Goal: Information Seeking & Learning: Learn about a topic

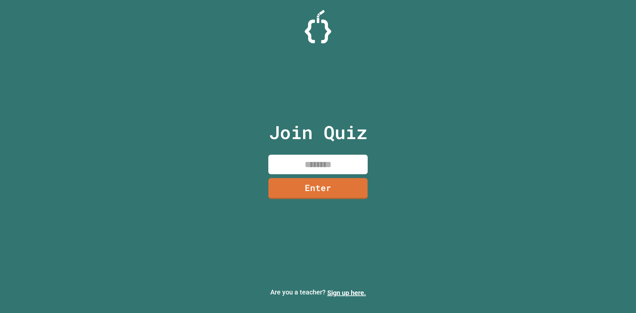
click at [317, 164] on input at bounding box center [317, 165] width 99 height 20
type input "********"
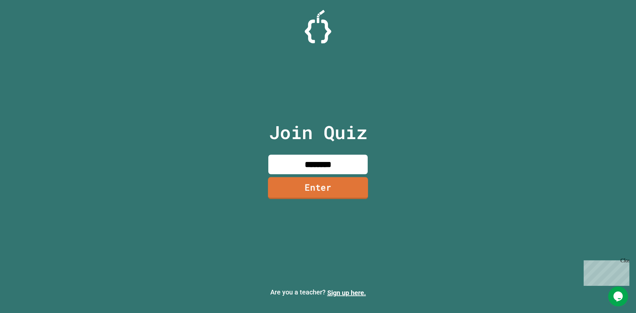
click at [301, 181] on link "Enter" at bounding box center [318, 188] width 100 height 22
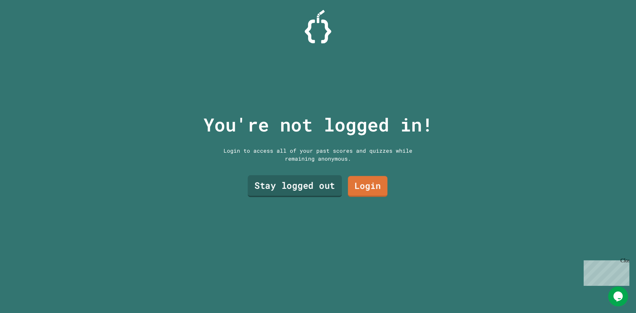
click at [316, 185] on link "Stay logged out" at bounding box center [295, 186] width 94 height 22
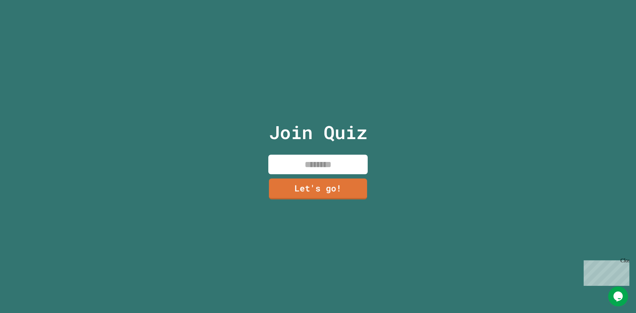
click at [319, 169] on input at bounding box center [317, 165] width 99 height 20
click at [326, 169] on input "*****" at bounding box center [317, 165] width 99 height 20
type input "*****"
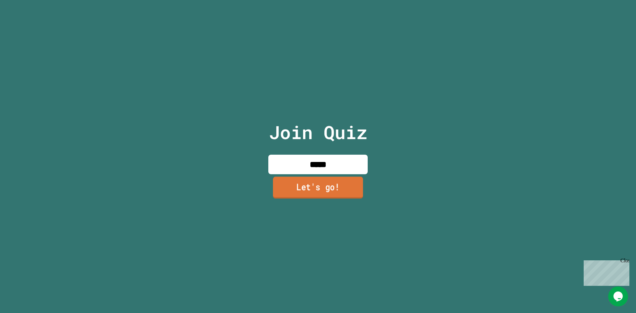
click at [317, 185] on link "Let's go!" at bounding box center [318, 188] width 90 height 22
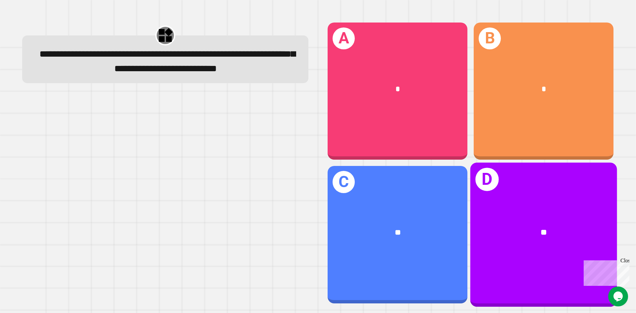
click at [473, 211] on div "**" at bounding box center [543, 233] width 147 height 44
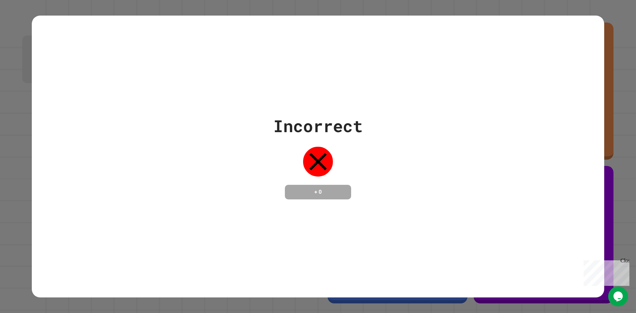
click at [251, 152] on div "Incorrect + 0" at bounding box center [318, 157] width 572 height 86
click at [314, 154] on icon at bounding box center [318, 162] width 18 height 18
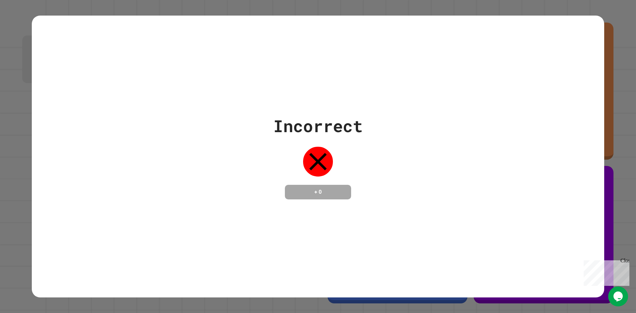
click at [314, 154] on icon at bounding box center [318, 162] width 18 height 18
click at [327, 140] on div "Incorrect + 0" at bounding box center [317, 157] width 89 height 86
drag, startPoint x: 327, startPoint y: 140, endPoint x: 279, endPoint y: 146, distance: 48.0
click at [279, 146] on div "Incorrect + 0" at bounding box center [317, 157] width 89 height 86
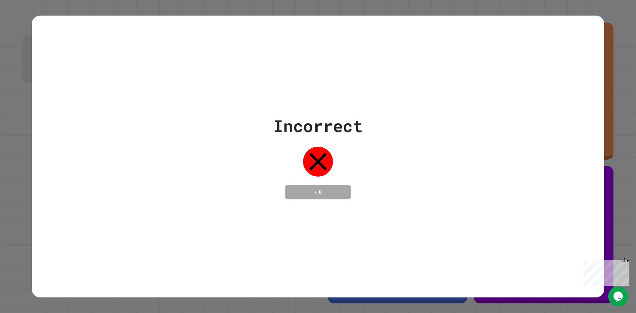
drag, startPoint x: 279, startPoint y: 146, endPoint x: 246, endPoint y: 147, distance: 32.8
click at [246, 147] on div "Incorrect + 0" at bounding box center [318, 157] width 572 height 86
drag, startPoint x: 426, startPoint y: 166, endPoint x: 404, endPoint y: 170, distance: 22.1
click at [404, 170] on div "Incorrect + 0" at bounding box center [318, 157] width 572 height 86
drag, startPoint x: 404, startPoint y: 170, endPoint x: 348, endPoint y: 171, distance: 56.0
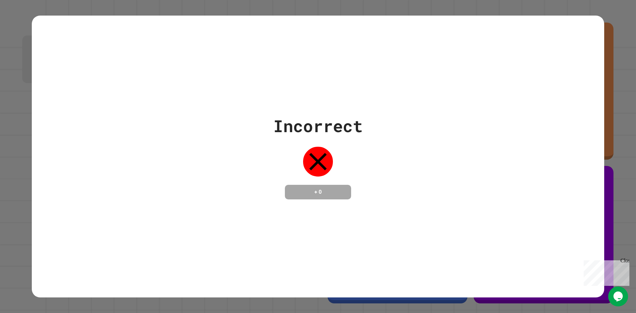
click at [348, 171] on div "Incorrect + 0" at bounding box center [317, 157] width 89 height 86
drag, startPoint x: 348, startPoint y: 171, endPoint x: 285, endPoint y: 164, distance: 64.2
click at [285, 164] on div "Incorrect + 0" at bounding box center [317, 157] width 89 height 86
drag, startPoint x: 285, startPoint y: 164, endPoint x: 204, endPoint y: 150, distance: 82.1
click at [204, 150] on div "Incorrect + 0" at bounding box center [318, 157] width 572 height 86
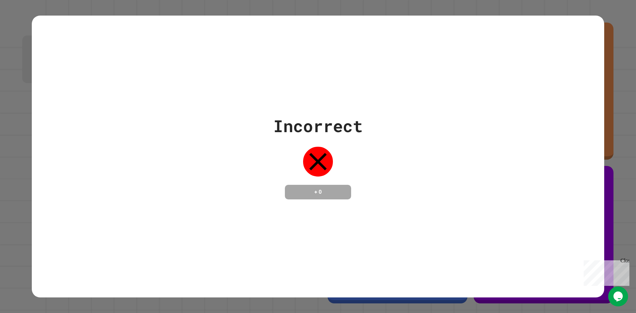
drag, startPoint x: 204, startPoint y: 150, endPoint x: 397, endPoint y: 174, distance: 195.0
click at [397, 174] on div "Incorrect + 0" at bounding box center [318, 157] width 572 height 86
drag, startPoint x: 397, startPoint y: 174, endPoint x: 325, endPoint y: 170, distance: 72.3
click at [325, 170] on div "Incorrect + 0" at bounding box center [317, 157] width 89 height 86
drag, startPoint x: 325, startPoint y: 170, endPoint x: 275, endPoint y: 162, distance: 50.7
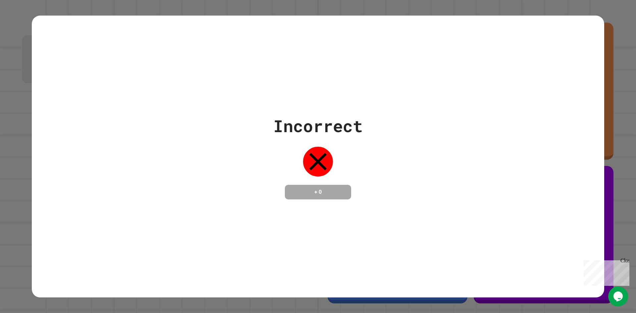
click at [275, 162] on div "Incorrect + 0" at bounding box center [317, 157] width 89 height 86
drag, startPoint x: 275, startPoint y: 162, endPoint x: 245, endPoint y: 156, distance: 30.7
click at [245, 156] on div "Incorrect + 0" at bounding box center [318, 157] width 572 height 86
drag, startPoint x: 243, startPoint y: 156, endPoint x: 207, endPoint y: 156, distance: 35.4
click at [207, 156] on div "Incorrect + 0" at bounding box center [318, 157] width 572 height 86
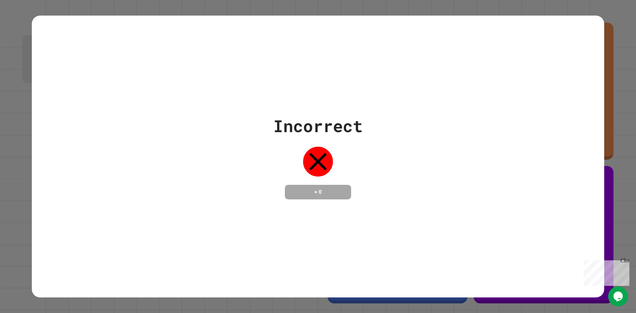
drag, startPoint x: 539, startPoint y: 166, endPoint x: 420, endPoint y: 170, distance: 119.0
click at [420, 170] on div "Incorrect + 0" at bounding box center [318, 157] width 572 height 86
drag, startPoint x: 342, startPoint y: 189, endPoint x: 271, endPoint y: 177, distance: 71.6
click at [273, 177] on div "Incorrect + 0" at bounding box center [317, 157] width 89 height 86
click at [613, 192] on div "Incorrect + 0" at bounding box center [318, 156] width 636 height 313
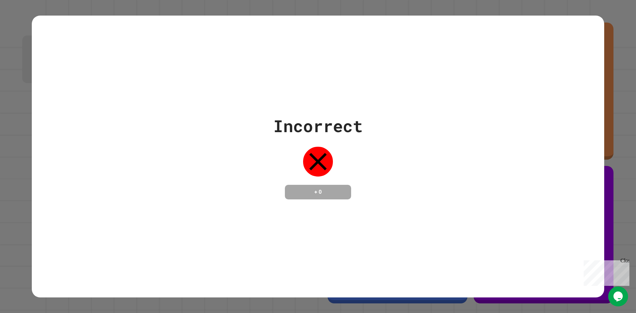
click at [504, 184] on div "Incorrect + 0" at bounding box center [318, 157] width 572 height 86
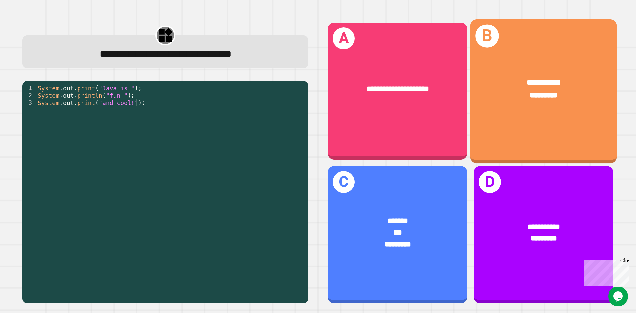
click at [482, 111] on div "**********" at bounding box center [543, 89] width 147 height 57
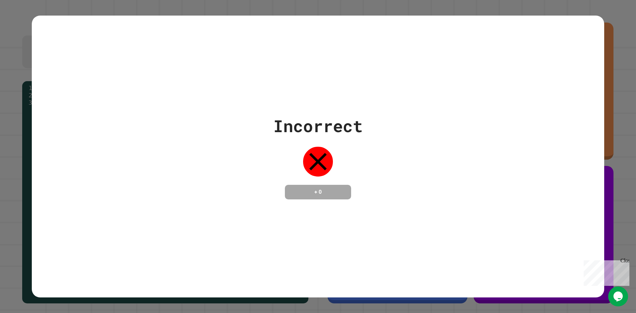
click at [315, 154] on icon at bounding box center [318, 162] width 18 height 18
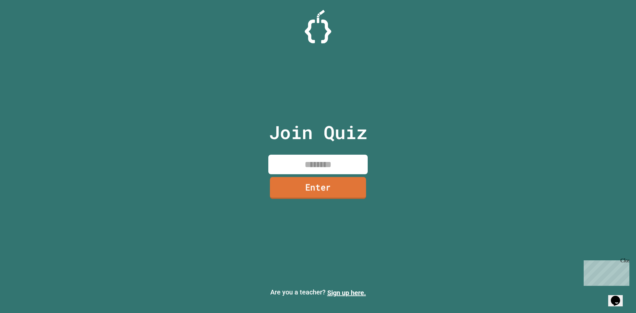
click at [352, 187] on link "Enter" at bounding box center [318, 188] width 96 height 22
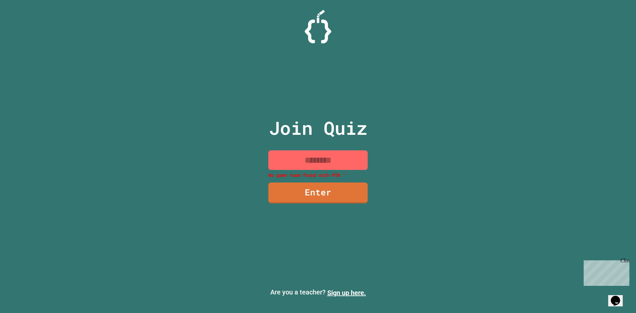
click at [333, 168] on input at bounding box center [317, 160] width 99 height 20
click at [331, 164] on input at bounding box center [317, 160] width 99 height 20
type input "*"
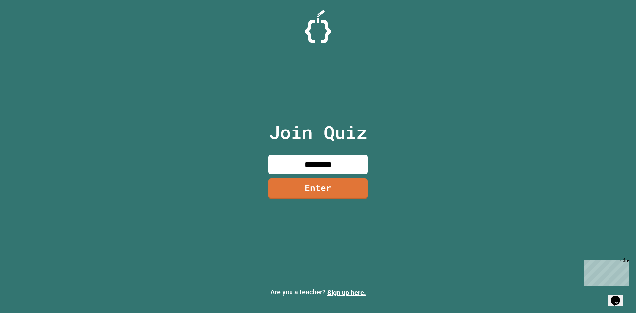
type input "********"
click at [313, 188] on link "Enter" at bounding box center [318, 188] width 94 height 22
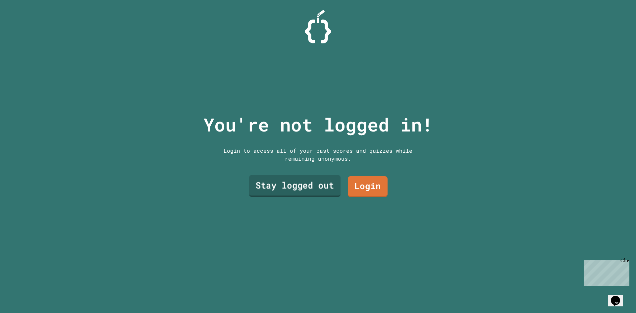
click at [312, 188] on link "Stay logged out" at bounding box center [294, 186] width 91 height 22
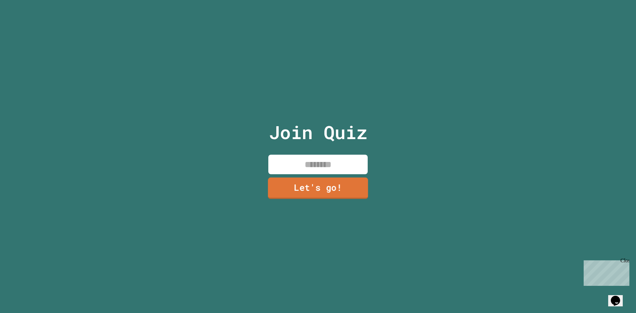
click at [312, 162] on input at bounding box center [317, 165] width 99 height 20
type input "*****"
click at [311, 179] on link "Let's go!" at bounding box center [318, 188] width 96 height 22
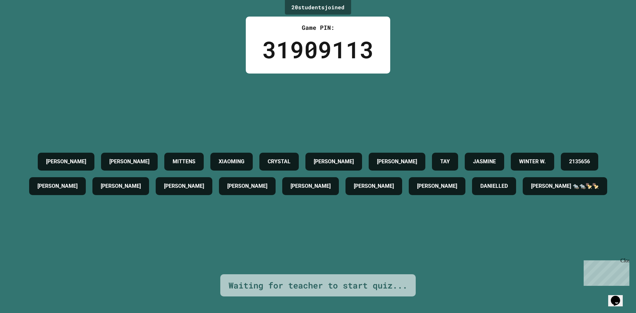
click at [569, 166] on h4 "2135656" at bounding box center [579, 162] width 21 height 8
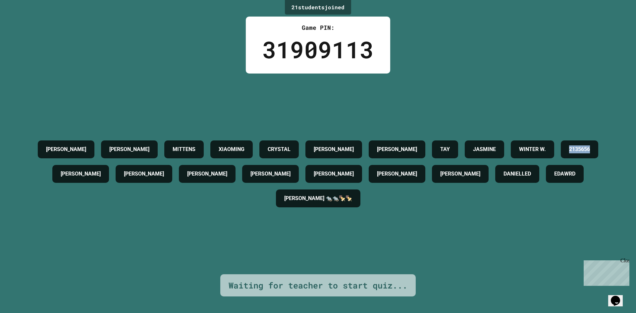
click at [569, 153] on h4 "2135656" at bounding box center [579, 149] width 21 height 8
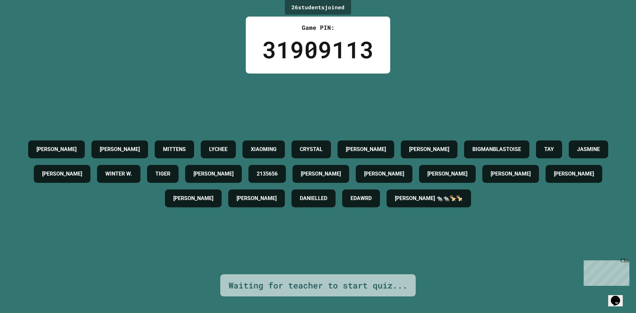
click at [278, 170] on h4 "2135656" at bounding box center [267, 174] width 21 height 8
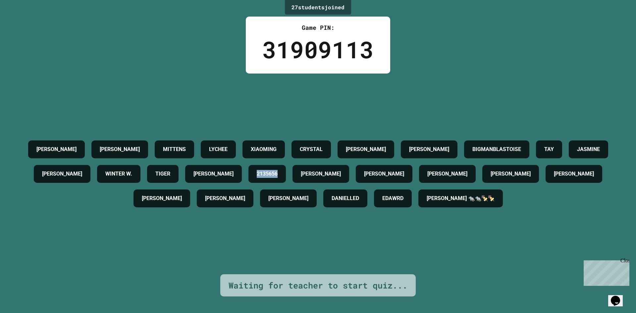
click at [278, 170] on h4 "2135656" at bounding box center [267, 174] width 21 height 8
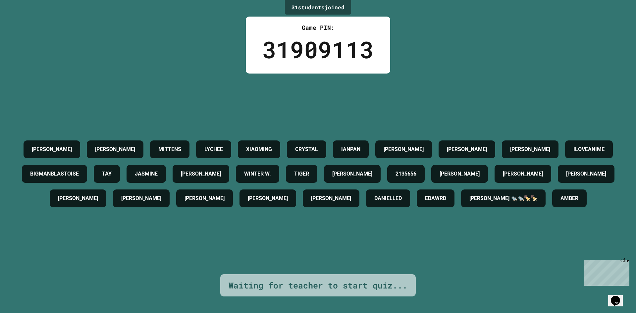
click at [312, 200] on div "[PERSON_NAME] MITTENS LYCHEE [PERSON_NAME] [PERSON_NAME] IANPAN [PERSON_NAME] […" at bounding box center [318, 174] width 603 height 74
click at [396, 178] on h4 "2135656" at bounding box center [406, 174] width 21 height 8
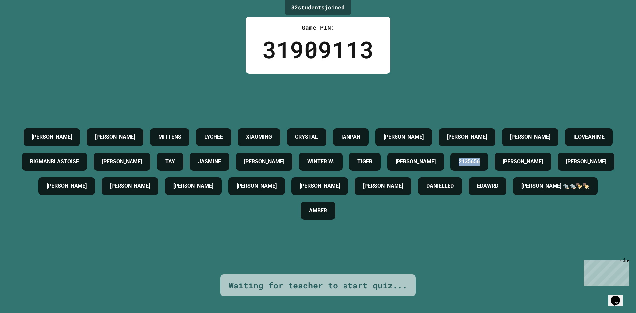
click at [177, 180] on div "[PERSON_NAME] MITTENS LYCHEE [PERSON_NAME] [PERSON_NAME] IANPAN [PERSON_NAME] […" at bounding box center [318, 174] width 603 height 98
click at [459, 166] on h4 "2135656" at bounding box center [469, 162] width 21 height 8
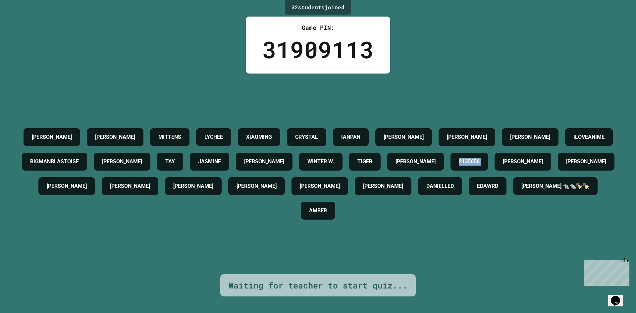
click at [459, 166] on h4 "2135656" at bounding box center [469, 162] width 21 height 8
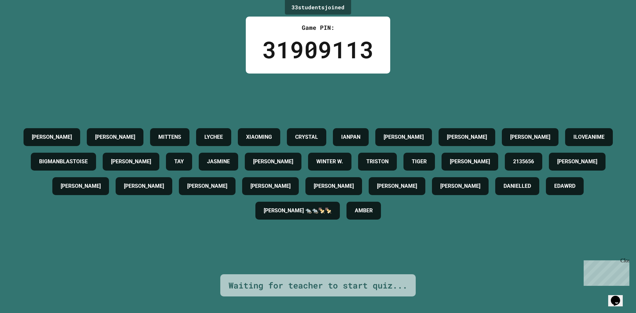
click at [450, 166] on h4 "[PERSON_NAME]" at bounding box center [470, 162] width 40 height 8
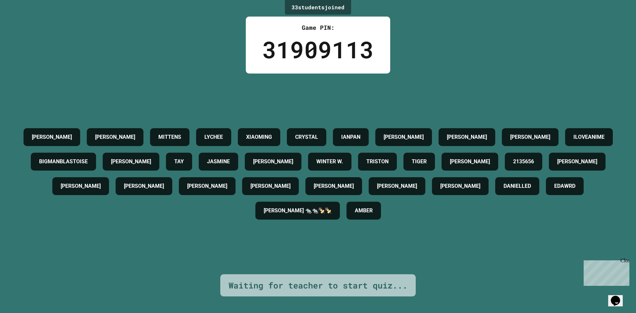
click at [505, 171] on div "2135656" at bounding box center [523, 162] width 37 height 18
click at [513, 166] on h4 "2135656" at bounding box center [523, 162] width 21 height 8
drag, startPoint x: 287, startPoint y: 185, endPoint x: 164, endPoint y: 201, distance: 123.9
click at [164, 201] on div "[PERSON_NAME] MITTENS LYCHEE [PERSON_NAME] [PERSON_NAME] IANPAN [PERSON_NAME] […" at bounding box center [318, 174] width 603 height 98
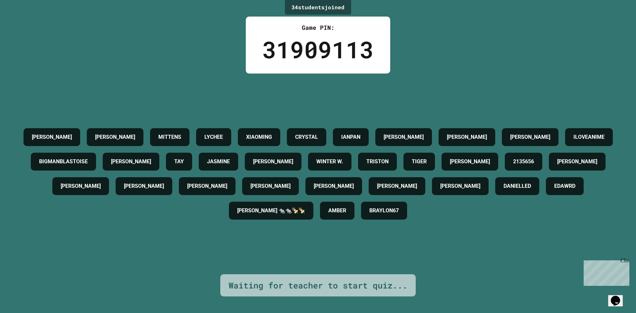
click at [161, 138] on div "[PERSON_NAME] MITTENS LYCHEE [PERSON_NAME] [PERSON_NAME] IANPAN [PERSON_NAME] […" at bounding box center [318, 174] width 603 height 98
click at [450, 166] on h4 "[PERSON_NAME]" at bounding box center [470, 162] width 40 height 8
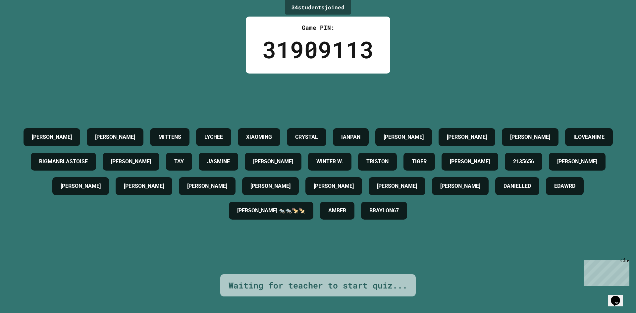
click at [88, 158] on h4 "BIGMANBLASTOISE" at bounding box center [63, 162] width 49 height 8
click at [151, 158] on h4 "[PERSON_NAME]" at bounding box center [131, 162] width 40 height 8
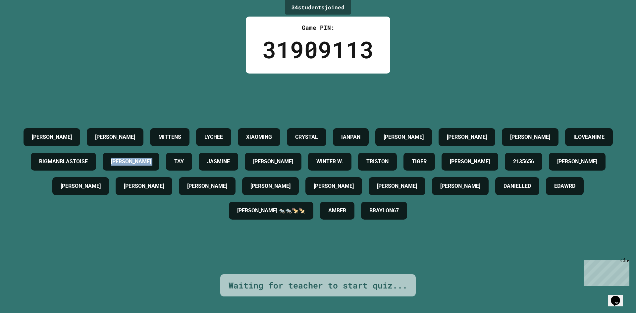
click at [151, 158] on h4 "[PERSON_NAME]" at bounding box center [131, 162] width 40 height 8
click at [296, 170] on div "[PERSON_NAME] MITTENS LYCHEE [PERSON_NAME] [PERSON_NAME] IANPAN [PERSON_NAME] […" at bounding box center [318, 174] width 603 height 98
click at [513, 166] on h4 "2135656" at bounding box center [523, 162] width 21 height 8
click at [442, 171] on div "[PERSON_NAME]" at bounding box center [470, 162] width 57 height 18
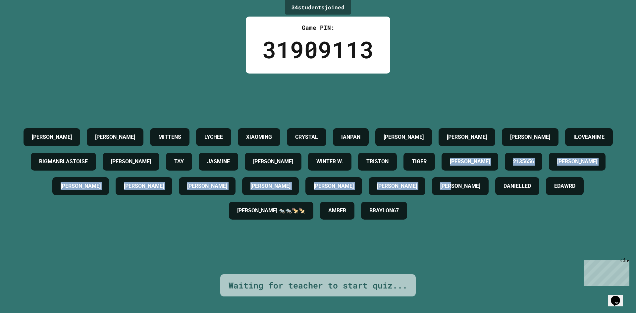
drag, startPoint x: 153, startPoint y: 188, endPoint x: 151, endPoint y: 212, distance: 24.0
click at [151, 212] on div "[PERSON_NAME] MITTENS LYCHEE [PERSON_NAME] [PERSON_NAME] IANPAN [PERSON_NAME] […" at bounding box center [318, 174] width 603 height 98
click at [450, 166] on h4 "[PERSON_NAME]" at bounding box center [470, 162] width 40 height 8
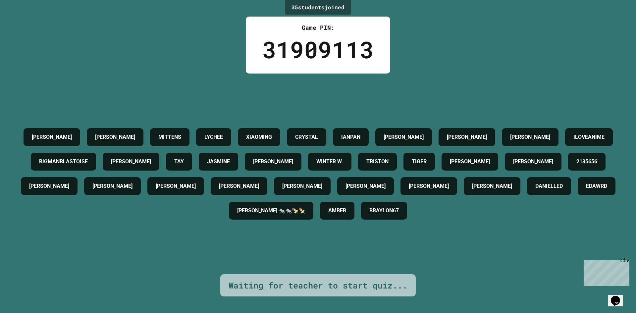
click at [513, 166] on h4 "[PERSON_NAME]" at bounding box center [533, 162] width 40 height 8
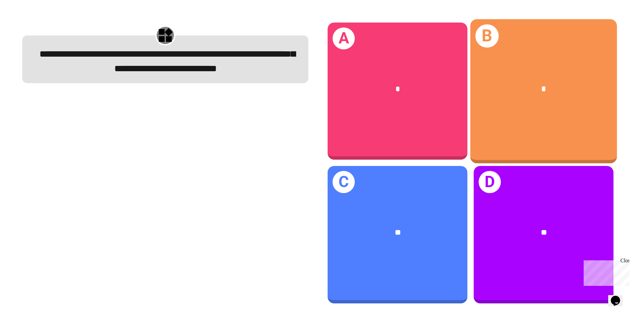
click at [494, 94] on div "*" at bounding box center [543, 89] width 147 height 44
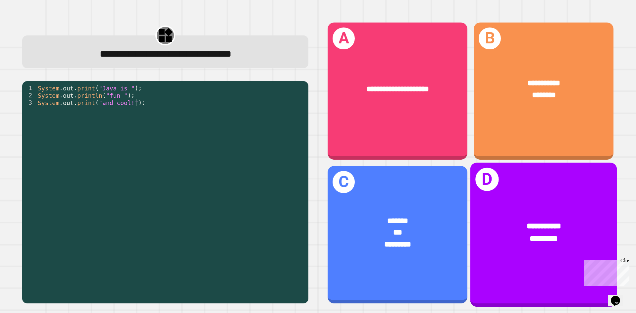
click at [518, 194] on div "**********" at bounding box center [543, 235] width 147 height 144
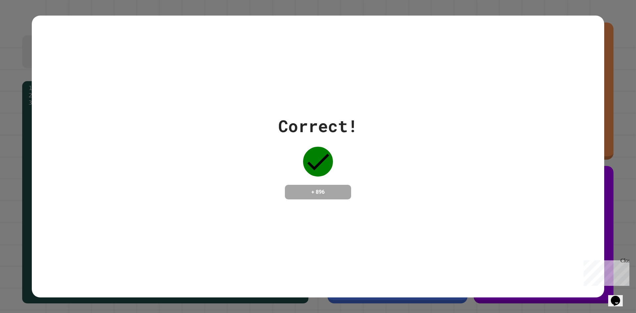
click at [111, 102] on div "Correct! + 896" at bounding box center [318, 157] width 572 height 282
click at [107, 100] on div at bounding box center [107, 100] width 0 height 0
click at [111, 102] on div "Correct! + 896" at bounding box center [318, 157] width 572 height 282
click at [227, 93] on div "Correct! + 896" at bounding box center [318, 157] width 572 height 282
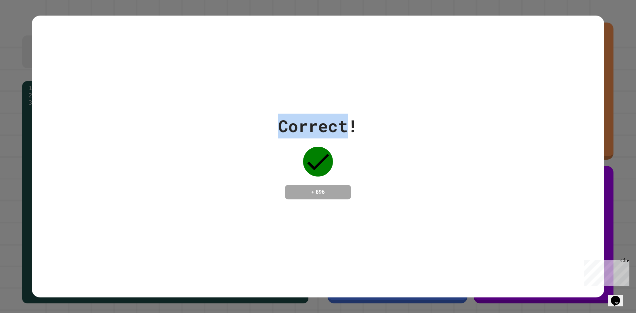
click at [227, 93] on div "Correct! + 896" at bounding box center [318, 157] width 572 height 282
click at [213, 92] on div "Correct! + 896" at bounding box center [318, 157] width 572 height 282
click at [185, 92] on div "Correct! + 896" at bounding box center [318, 157] width 572 height 282
click at [122, 83] on div "Correct! + 896" at bounding box center [318, 157] width 572 height 282
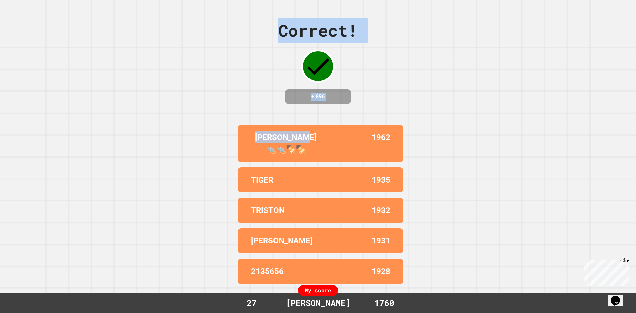
drag, startPoint x: 122, startPoint y: 83, endPoint x: 298, endPoint y: 142, distance: 186.1
click at [232, 122] on div "Correct! + 896 [PERSON_NAME] 🐀🐀🍢🍢 1962 TIGER 1935 [PERSON_NAME] 1932 [PERSON_NA…" at bounding box center [318, 156] width 636 height 313
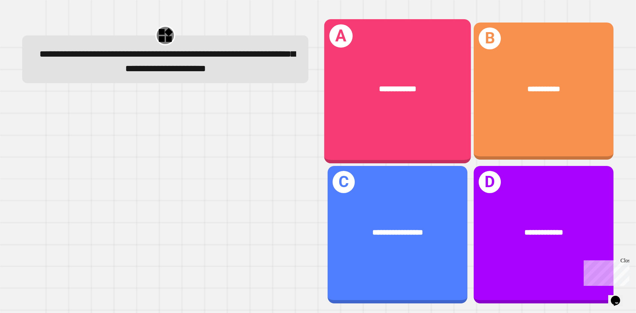
click at [409, 139] on div "**********" at bounding box center [397, 91] width 147 height 144
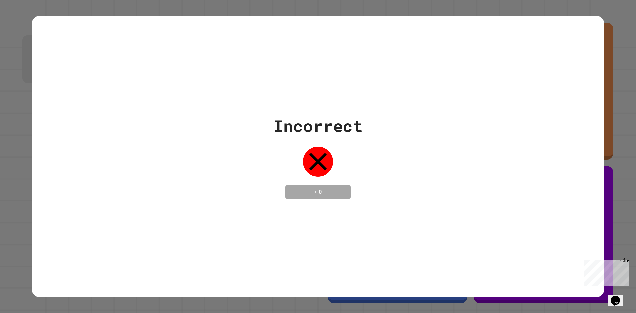
click at [293, 124] on div "Incorrect" at bounding box center [317, 126] width 89 height 25
drag, startPoint x: 292, startPoint y: 123, endPoint x: 291, endPoint y: 118, distance: 4.7
click at [291, 122] on div "Incorrect" at bounding box center [317, 126] width 89 height 25
click at [291, 118] on div "Incorrect" at bounding box center [317, 126] width 89 height 25
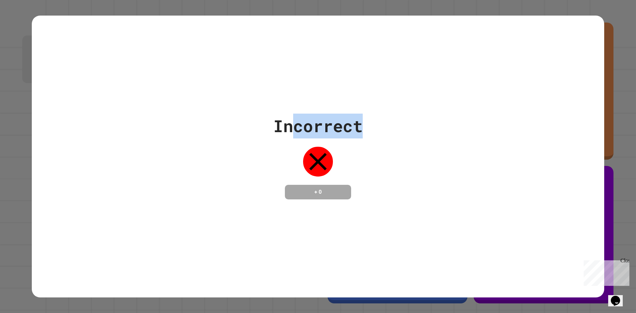
drag, startPoint x: 292, startPoint y: 118, endPoint x: 368, endPoint y: 124, distance: 76.1
click at [368, 124] on div "Incorrect + 0" at bounding box center [318, 157] width 572 height 86
click at [333, 127] on div "Incorrect" at bounding box center [317, 126] width 89 height 25
drag, startPoint x: 340, startPoint y: 122, endPoint x: 292, endPoint y: 125, distance: 48.1
click at [292, 125] on div "Incorrect" at bounding box center [317, 126] width 89 height 25
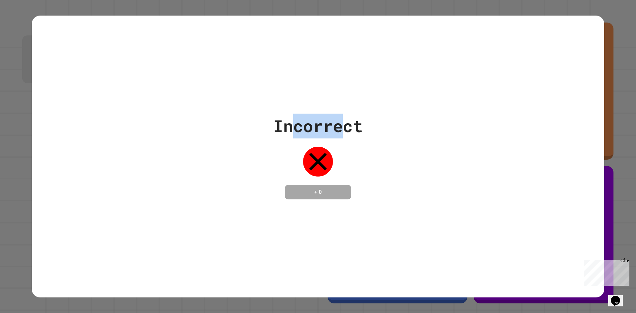
click at [317, 119] on div "Incorrect" at bounding box center [317, 126] width 89 height 25
drag, startPoint x: 329, startPoint y: 120, endPoint x: 292, endPoint y: 125, distance: 36.5
click at [292, 125] on div "Incorrect" at bounding box center [317, 126] width 89 height 25
click at [314, 122] on div "Incorrect" at bounding box center [317, 126] width 89 height 25
drag, startPoint x: 316, startPoint y: 122, endPoint x: 300, endPoint y: 123, distance: 16.3
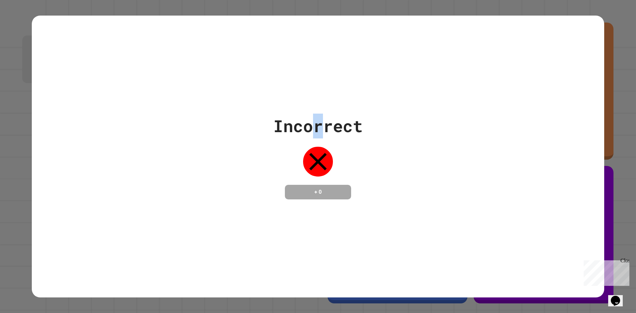
click at [303, 123] on div "Incorrect" at bounding box center [317, 126] width 89 height 25
click at [280, 122] on div "Incorrect" at bounding box center [317, 126] width 89 height 25
drag, startPoint x: 274, startPoint y: 121, endPoint x: 297, endPoint y: 121, distance: 23.2
click at [297, 121] on div "Incorrect" at bounding box center [317, 126] width 89 height 25
drag, startPoint x: 284, startPoint y: 120, endPoint x: 304, endPoint y: 113, distance: 21.9
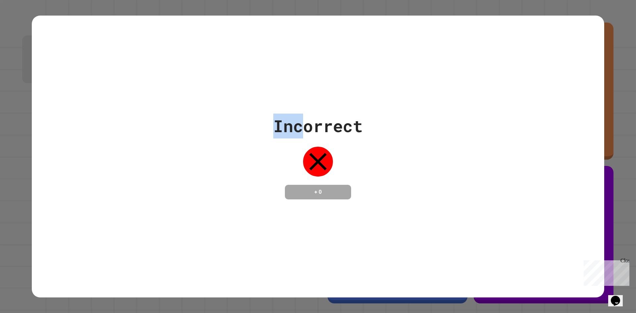
click at [284, 120] on div "Incorrect" at bounding box center [317, 126] width 89 height 25
click at [323, 116] on div "Incorrect" at bounding box center [317, 126] width 89 height 25
drag, startPoint x: 329, startPoint y: 120, endPoint x: 342, endPoint y: 120, distance: 12.9
click at [342, 120] on div "Incorrect" at bounding box center [317, 126] width 89 height 25
click at [307, 119] on div "Incorrect" at bounding box center [317, 126] width 89 height 25
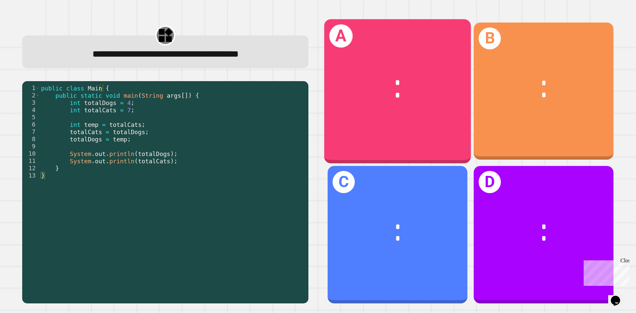
click at [404, 131] on div "A * *" at bounding box center [397, 91] width 147 height 144
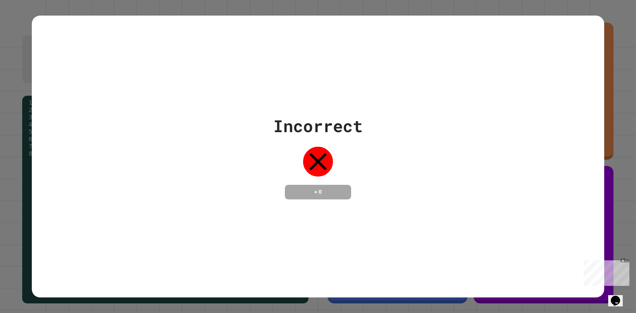
click at [490, 204] on div "Incorrect + 0" at bounding box center [318, 157] width 572 height 282
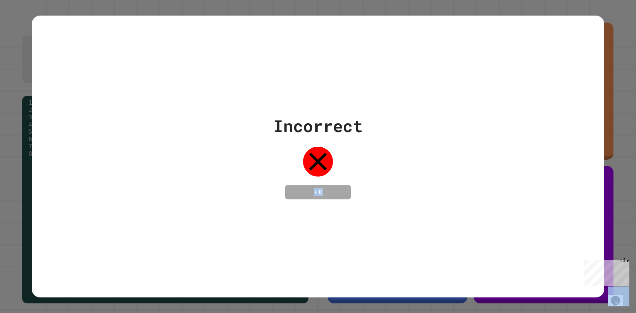
click at [490, 204] on div "Incorrect + 0" at bounding box center [318, 157] width 572 height 282
click at [486, 197] on div at bounding box center [486, 197] width 0 height 0
click at [490, 204] on div "Incorrect + 0" at bounding box center [318, 157] width 572 height 282
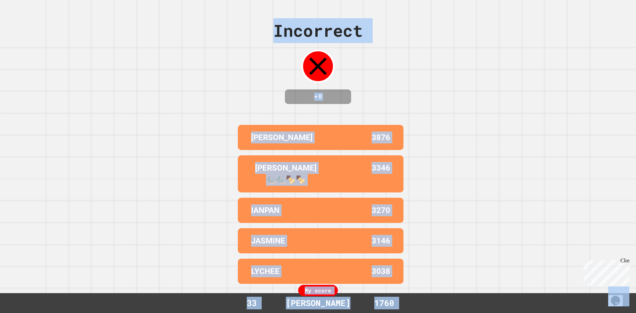
click at [491, 195] on div "Incorrect + 0 [PERSON_NAME] 3876 [PERSON_NAME] 🐀🐀🍢🍢 3346 IANPAN 3270 JASMINE 31…" at bounding box center [318, 156] width 636 height 313
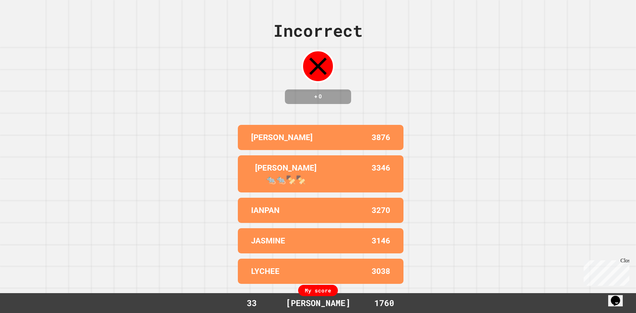
click at [491, 195] on div "Incorrect + 0 [PERSON_NAME] 3876 [PERSON_NAME] 🐀🐀🍢🍢 3346 IANPAN 3270 JASMINE 31…" at bounding box center [318, 156] width 636 height 313
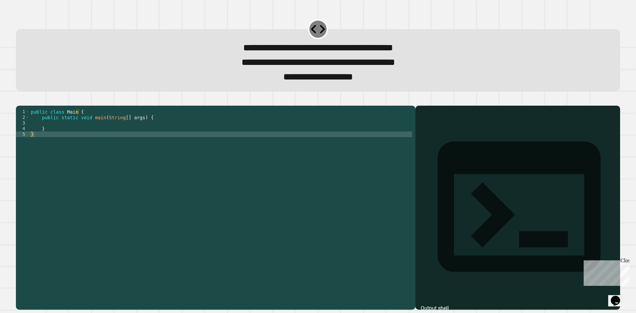
click at [450, 157] on div at bounding box center [518, 217] width 198 height 185
click at [263, 148] on div "public class Main { public static void main ( String [ ] args ) { } }" at bounding box center [220, 199] width 383 height 180
click at [183, 135] on div "public class Main { public static void main ( String [ ] args ) { } }" at bounding box center [220, 199] width 383 height 180
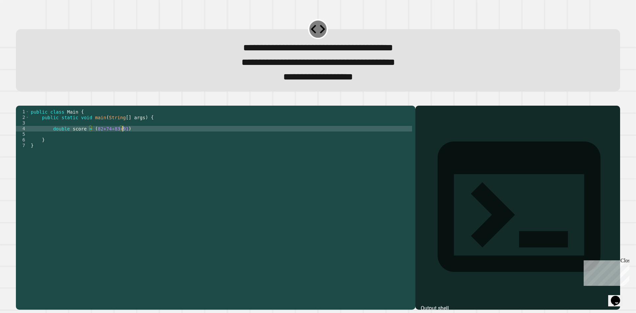
scroll to position [0, 6]
type textarea "**********"
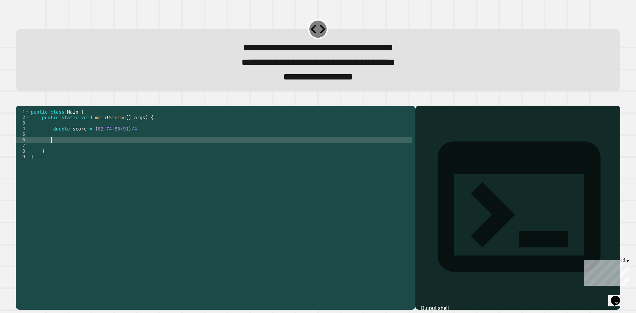
type textarea "*"
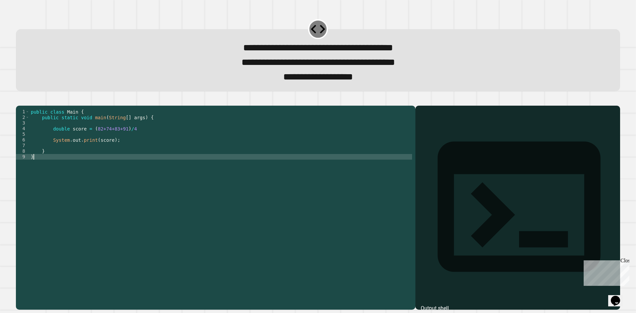
click at [149, 187] on div "public class Main { public static void main ( String [ ] args ) { double score …" at bounding box center [220, 199] width 383 height 180
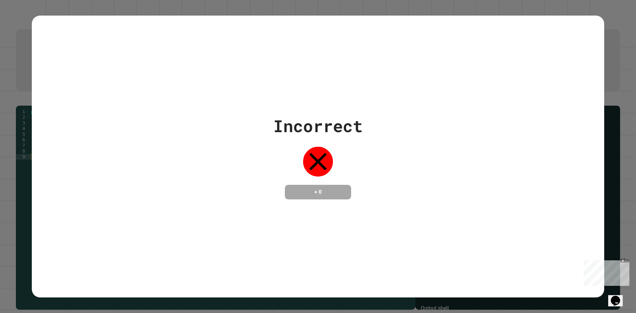
type textarea "*"
click at [26, 153] on div "Incorrect + 0" at bounding box center [318, 156] width 636 height 313
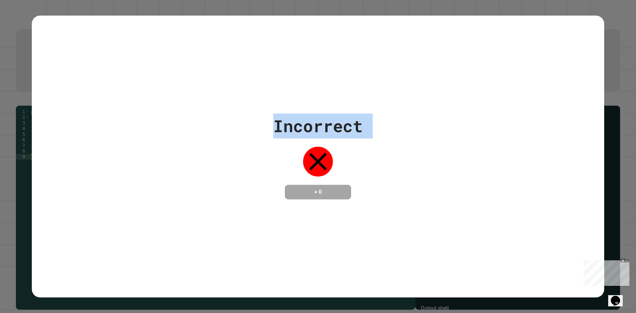
click at [26, 153] on div "Incorrect + 0" at bounding box center [318, 156] width 636 height 313
click at [295, 221] on div "Incorrect + 0" at bounding box center [318, 157] width 572 height 282
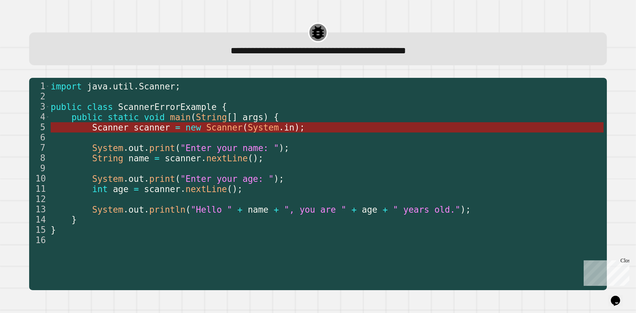
click at [206, 125] on span "Scanner" at bounding box center [224, 128] width 36 height 10
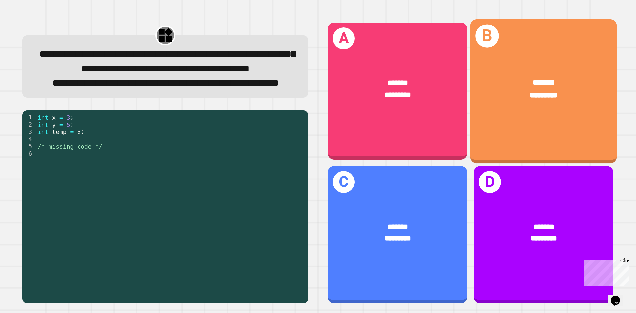
click at [491, 134] on div "B ****** *********" at bounding box center [543, 91] width 147 height 144
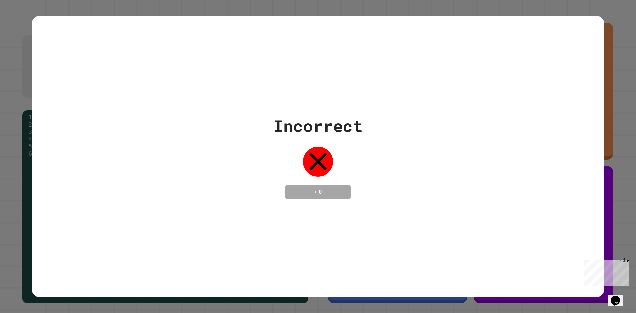
drag, startPoint x: 86, startPoint y: 214, endPoint x: 66, endPoint y: 213, distance: 19.6
click at [66, 213] on div "Incorrect + 0" at bounding box center [318, 157] width 572 height 282
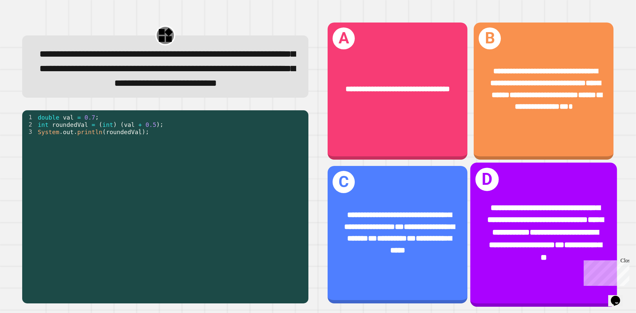
click at [542, 236] on span "**********" at bounding box center [547, 226] width 111 height 21
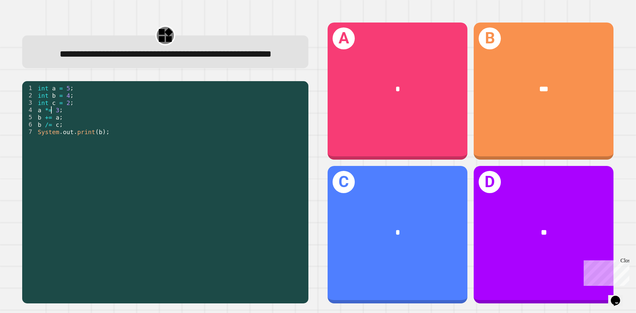
click at [50, 128] on div "int a = 5 ; int b = 4 ; int c = 2 ; a *= 3 ; b += a ; b /= c ; System . out . p…" at bounding box center [170, 182] width 269 height 197
click at [40, 163] on div "int a = 5 ; int b = 4 ; int c = 2 ; a *= 3 ; b += a ; b /= c ; System . out . p…" at bounding box center [170, 182] width 269 height 197
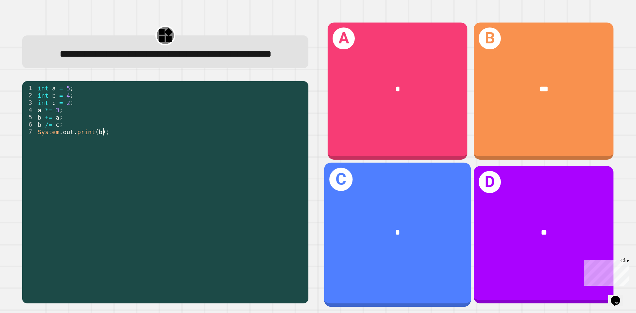
click at [408, 229] on div "*" at bounding box center [398, 233] width 114 height 12
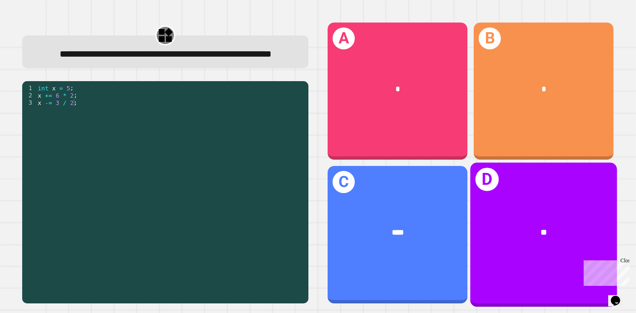
click at [476, 181] on h1 "D" at bounding box center [487, 179] width 23 height 23
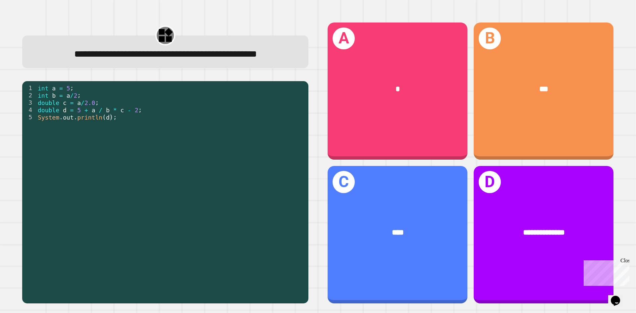
click at [113, 56] on span "**********" at bounding box center [165, 53] width 183 height 9
click at [103, 62] on div "**********" at bounding box center [165, 54] width 263 height 15
click at [74, 121] on div "int a = 5 ; int b = a / 2 ; double c = a / 2.0 ; double d = 5 + a / b * c - 2 ;…" at bounding box center [170, 182] width 269 height 197
click at [66, 123] on div "int a = 5 ; int b = a / 2 ; double c = a / 2.0 ; double d = 5 + a / b * c - 2 ;…" at bounding box center [170, 182] width 269 height 197
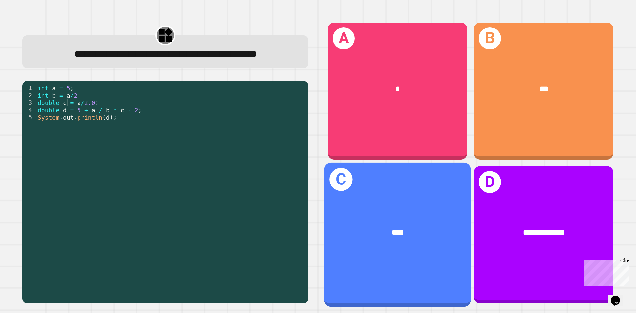
click at [416, 192] on div "C ****" at bounding box center [397, 235] width 147 height 144
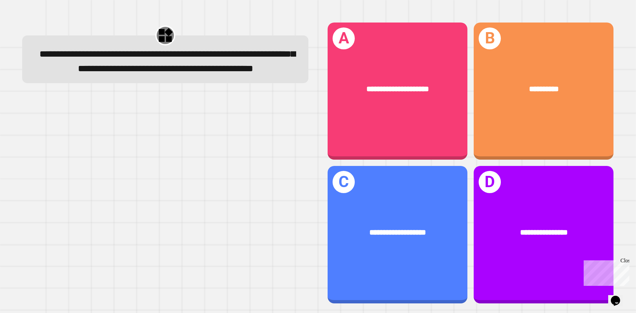
click at [183, 58] on span "**********" at bounding box center [167, 61] width 256 height 24
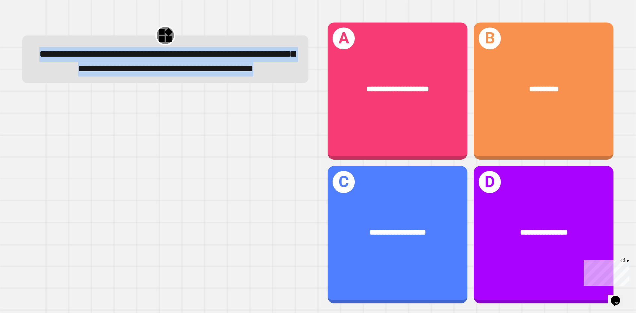
click at [183, 58] on span "**********" at bounding box center [167, 61] width 256 height 24
click at [234, 62] on div "**********" at bounding box center [165, 61] width 263 height 29
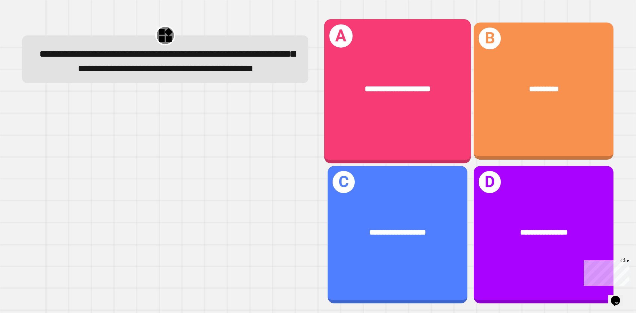
click at [400, 128] on div "**********" at bounding box center [397, 91] width 147 height 144
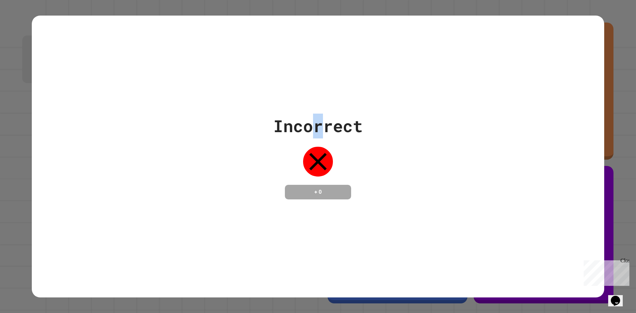
drag, startPoint x: 325, startPoint y: 118, endPoint x: 306, endPoint y: 120, distance: 19.1
click at [306, 120] on div "Incorrect" at bounding box center [317, 126] width 89 height 25
click at [314, 118] on div "Incorrect" at bounding box center [317, 126] width 89 height 25
drag, startPoint x: 320, startPoint y: 120, endPoint x: 287, endPoint y: 120, distance: 32.8
click at [287, 120] on div "Incorrect" at bounding box center [317, 126] width 89 height 25
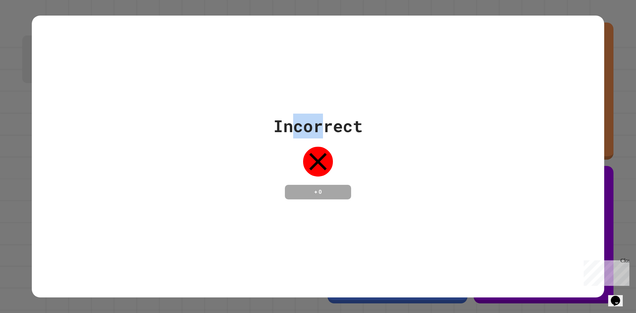
click at [312, 119] on div "Incorrect" at bounding box center [317, 126] width 89 height 25
drag, startPoint x: 382, startPoint y: 128, endPoint x: 306, endPoint y: 121, distance: 75.8
click at [306, 121] on div "Incorrect + 0" at bounding box center [318, 157] width 572 height 86
click at [332, 142] on div "Incorrect + 0" at bounding box center [317, 157] width 89 height 86
drag, startPoint x: 315, startPoint y: 127, endPoint x: 360, endPoint y: 127, distance: 45.1
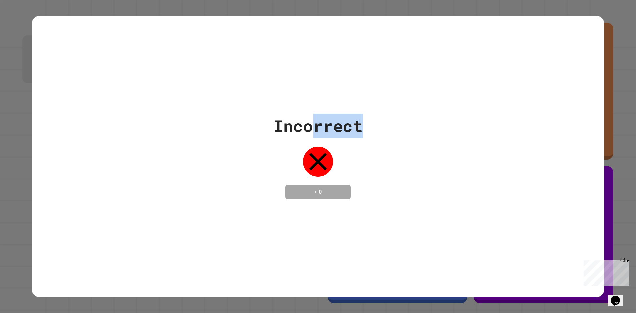
click at [360, 127] on div "Incorrect + 0" at bounding box center [318, 157] width 572 height 86
click at [333, 126] on div "Incorrect" at bounding box center [317, 126] width 89 height 25
click at [318, 126] on div "Incorrect" at bounding box center [317, 126] width 89 height 25
drag, startPoint x: 306, startPoint y: 126, endPoint x: 315, endPoint y: 126, distance: 9.6
click at [315, 126] on div "Incorrect" at bounding box center [317, 126] width 89 height 25
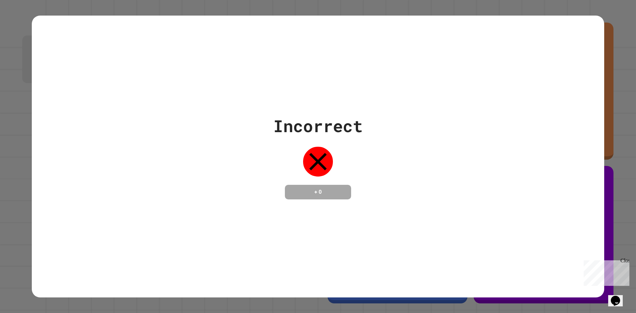
click at [299, 124] on div "Incorrect" at bounding box center [317, 126] width 89 height 25
drag, startPoint x: 332, startPoint y: 119, endPoint x: 299, endPoint y: 120, distance: 33.1
click at [304, 120] on div "Incorrect" at bounding box center [317, 126] width 89 height 25
click at [338, 122] on div "Incorrect" at bounding box center [317, 126] width 89 height 25
drag, startPoint x: 315, startPoint y: 122, endPoint x: 276, endPoint y: 128, distance: 40.0
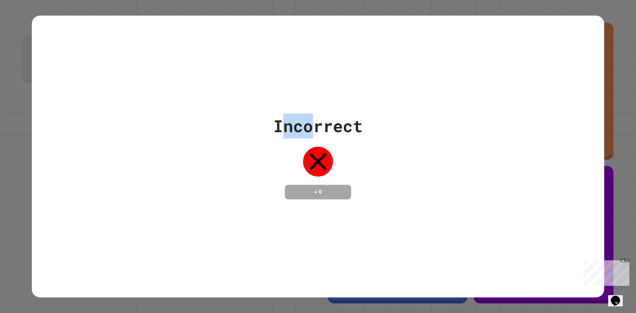
click at [276, 128] on div "Incorrect" at bounding box center [317, 126] width 89 height 25
click at [280, 127] on div "Incorrect" at bounding box center [317, 126] width 89 height 25
click at [281, 126] on div "Incorrect" at bounding box center [317, 126] width 89 height 25
drag, startPoint x: 283, startPoint y: 123, endPoint x: 309, endPoint y: 126, distance: 26.0
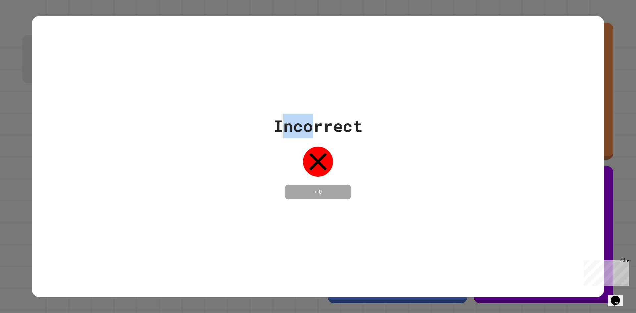
click at [309, 126] on div "Incorrect" at bounding box center [317, 126] width 89 height 25
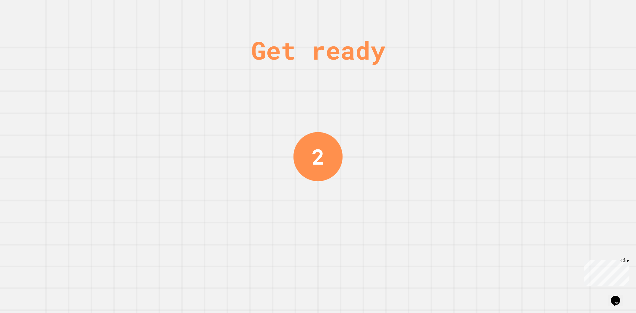
click at [408, 124] on div "Get ready 2" at bounding box center [318, 156] width 636 height 313
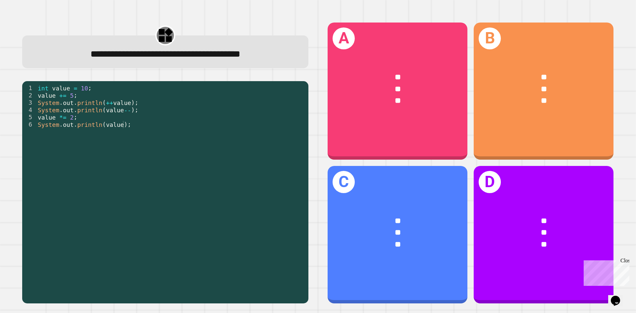
click at [189, 59] on span "**********" at bounding box center [165, 53] width 150 height 9
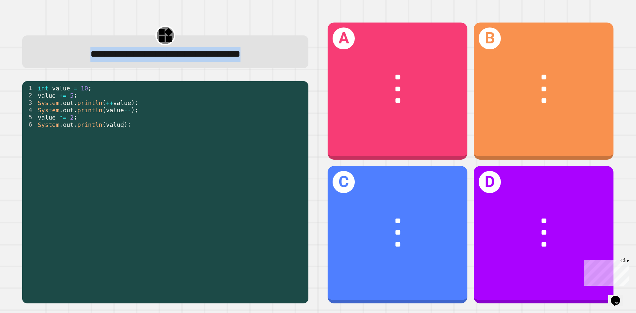
click at [189, 59] on span "**********" at bounding box center [165, 53] width 150 height 9
click at [131, 82] on div "1 2 3 4 5 6 int value = 10 ; value += 5 ; System . out . println ( ++ value ) ;…" at bounding box center [165, 192] width 286 height 223
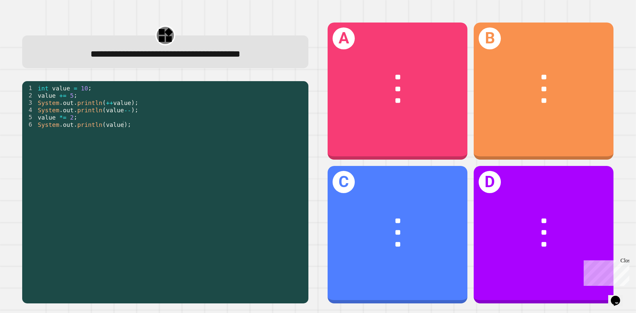
click at [69, 89] on div "int value = 10 ; value += 5 ; System . out . println ( ++ value ) ; System . ou…" at bounding box center [170, 189] width 269 height 211
click at [69, 89] on div "int value = 10 ; value += 5 ; System . out . println ( ++ value ) ; System . ou…" at bounding box center [170, 182] width 269 height 197
click at [69, 89] on div "int value = 10 ; value += 5 ; System . out . println ( ++ value ) ; System . ou…" at bounding box center [170, 189] width 269 height 211
click at [70, 93] on div "int value = 10 ; value += 5 ; System . out . println ( ++ value ) ; System . ou…" at bounding box center [170, 189] width 269 height 211
click at [69, 98] on div "int value = 10 ; value += 5 ; System . out . println ( ++ value ) ; System . ou…" at bounding box center [170, 189] width 269 height 211
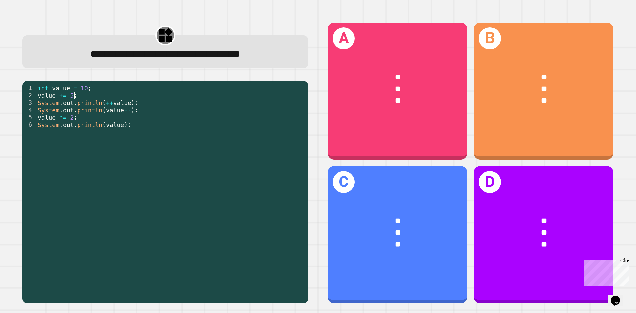
click at [79, 97] on div "int value = 10 ; value += 5 ; System . out . println ( ++ value ) ; System . ou…" at bounding box center [170, 189] width 269 height 211
click at [70, 98] on div "int value = 10 ; value += 5 ; System . out . println ( ++ value ) ; System . ou…" at bounding box center [170, 182] width 269 height 197
click at [70, 98] on div "int value = 10 ; value += 5 ; System . out . println ( ++ value ) ; System . ou…" at bounding box center [170, 189] width 269 height 211
click at [77, 94] on div "int value = 10 ; value += 5 ; System . out . println ( ++ value ) ; System . ou…" at bounding box center [170, 189] width 269 height 211
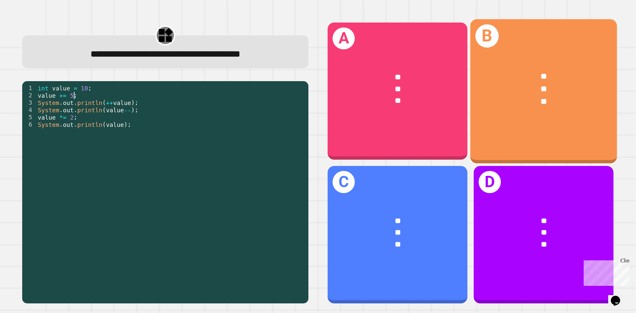
click at [505, 139] on div "B ** ** **" at bounding box center [543, 91] width 147 height 144
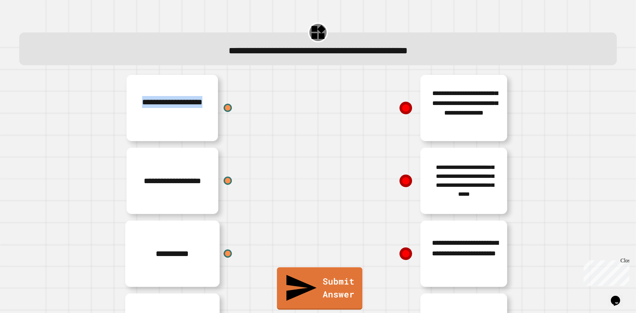
drag, startPoint x: 187, startPoint y: 115, endPoint x: 230, endPoint y: 115, distance: 42.1
click at [230, 115] on div "**********" at bounding box center [218, 108] width 199 height 73
drag, startPoint x: 398, startPoint y: 109, endPoint x: 336, endPoint y: 129, distance: 65.0
click at [336, 129] on div "**********" at bounding box center [417, 108] width 199 height 73
click at [214, 254] on div "**********" at bounding box center [218, 253] width 199 height 73
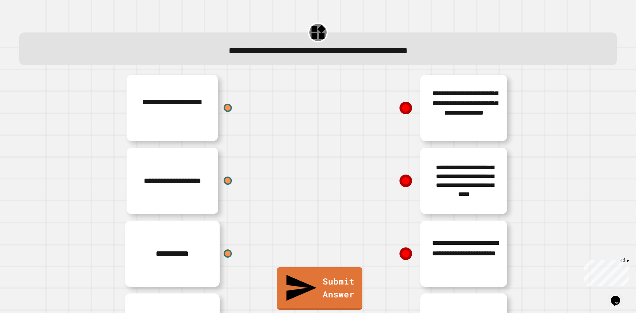
scroll to position [61, 0]
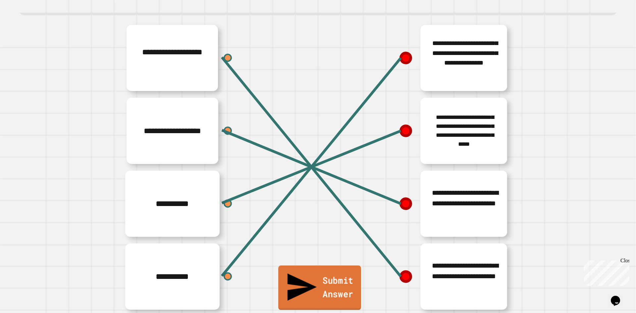
click at [336, 302] on link "Submit Answer" at bounding box center [319, 288] width 83 height 44
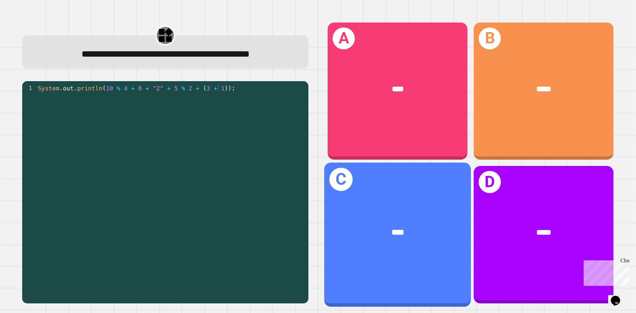
click at [427, 211] on div "****" at bounding box center [397, 233] width 147 height 44
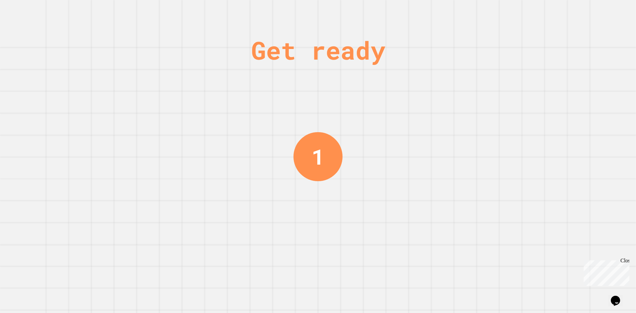
click at [319, 152] on div "1" at bounding box center [318, 156] width 13 height 32
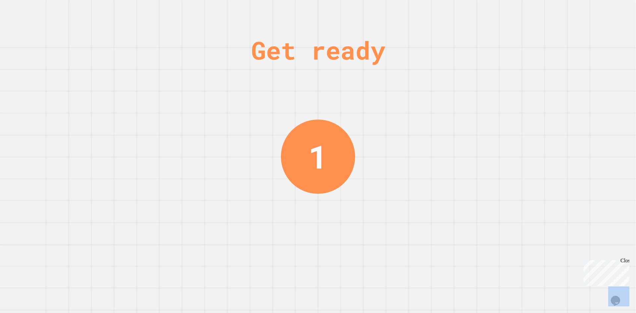
click at [319, 152] on div "1" at bounding box center [317, 156] width 19 height 48
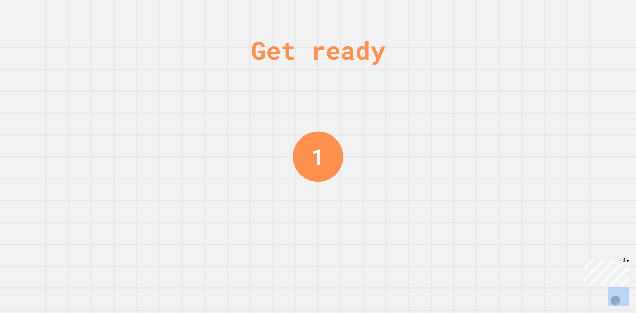
click at [350, 142] on div "Get ready 1" at bounding box center [318, 156] width 636 height 313
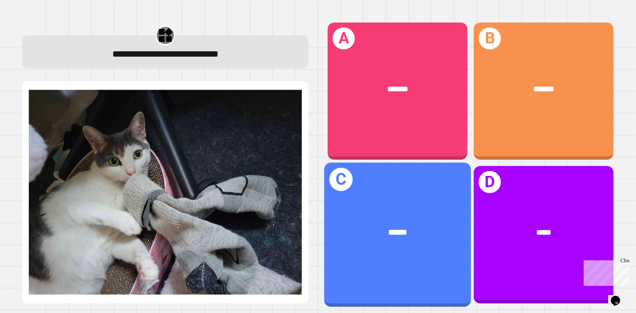
click at [429, 189] on div "C ******" at bounding box center [397, 235] width 147 height 144
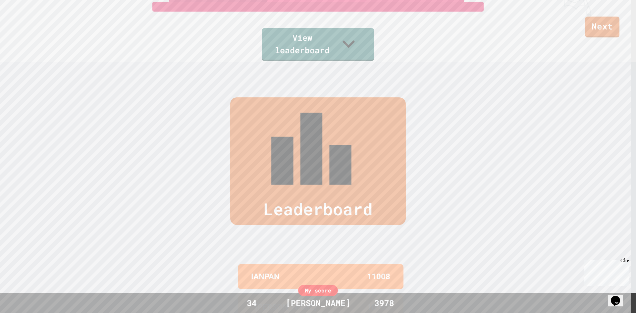
scroll to position [183, 0]
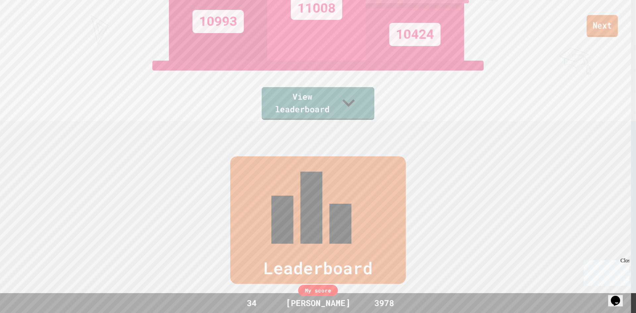
click at [604, 35] on link "Next" at bounding box center [602, 26] width 31 height 22
